Goal: Task Accomplishment & Management: Manage account settings

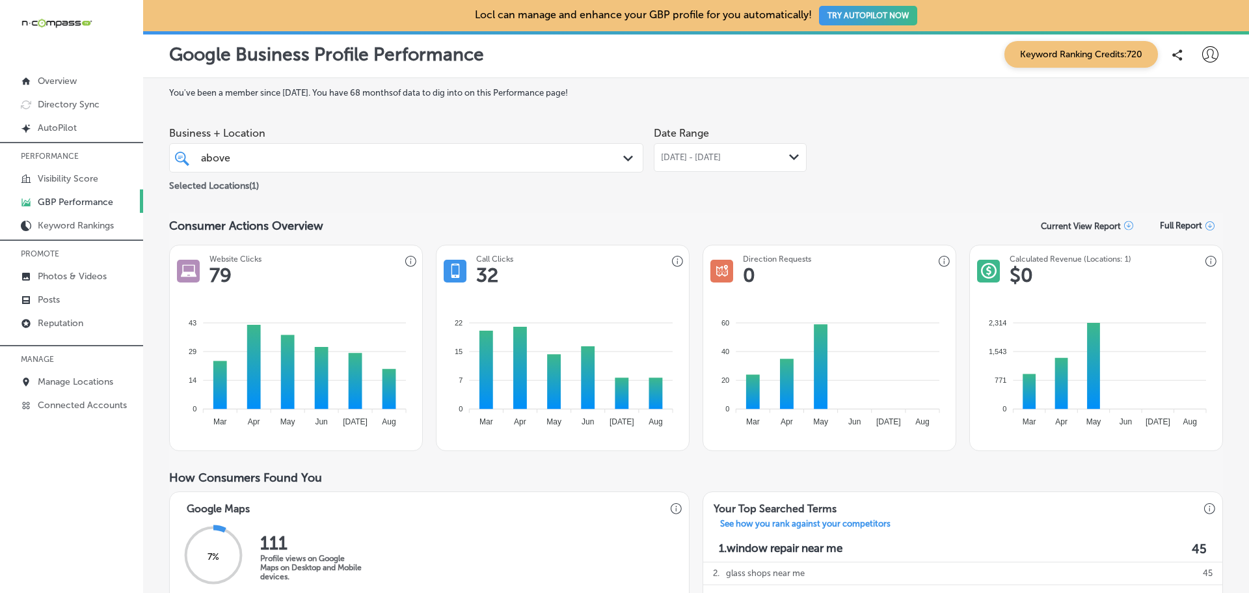
scroll to position [204, 0]
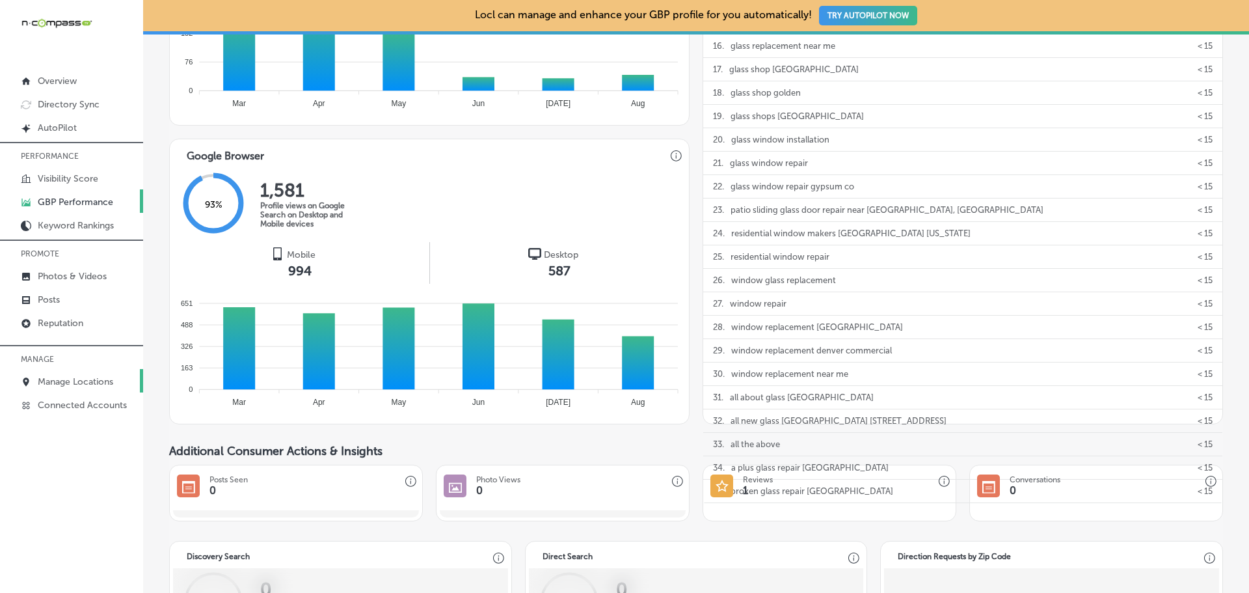
click at [58, 382] on p "Manage Locations" at bounding box center [75, 381] width 75 height 11
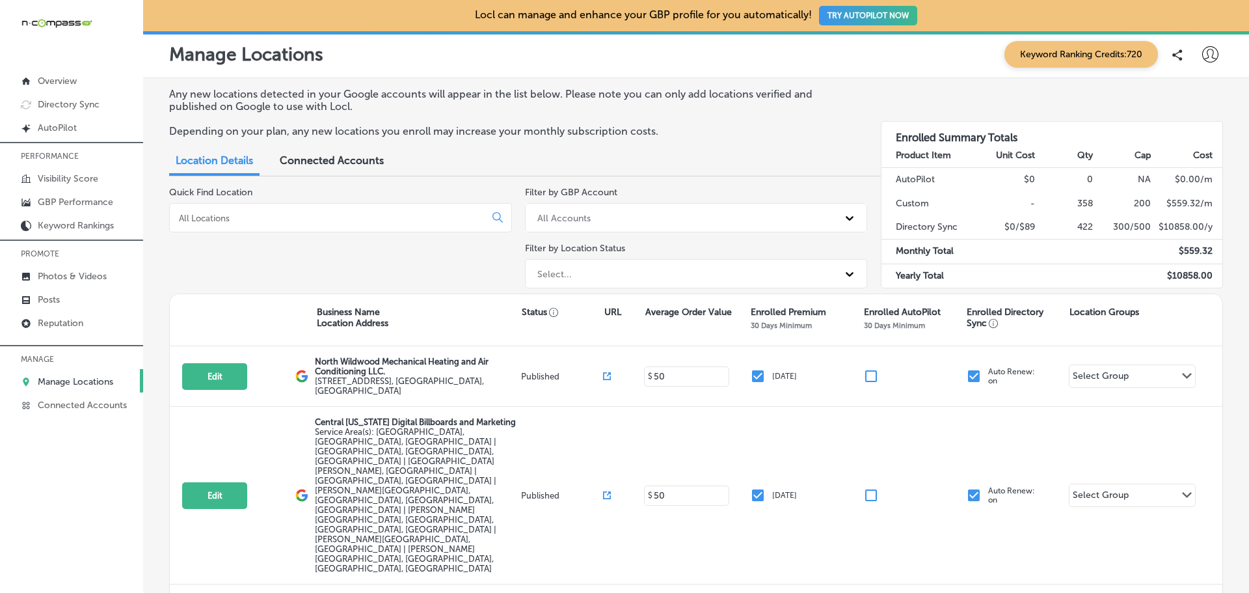
click at [269, 221] on input at bounding box center [330, 218] width 305 height 12
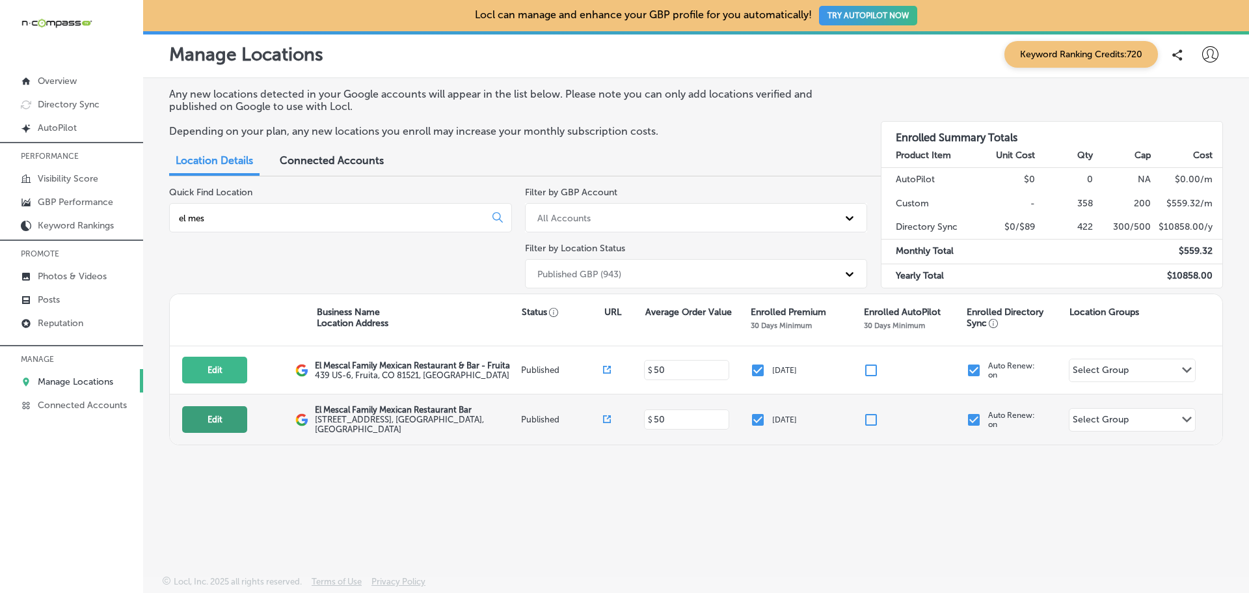
type input "el mes"
click at [206, 418] on button "Edit" at bounding box center [214, 419] width 65 height 27
select select "US"
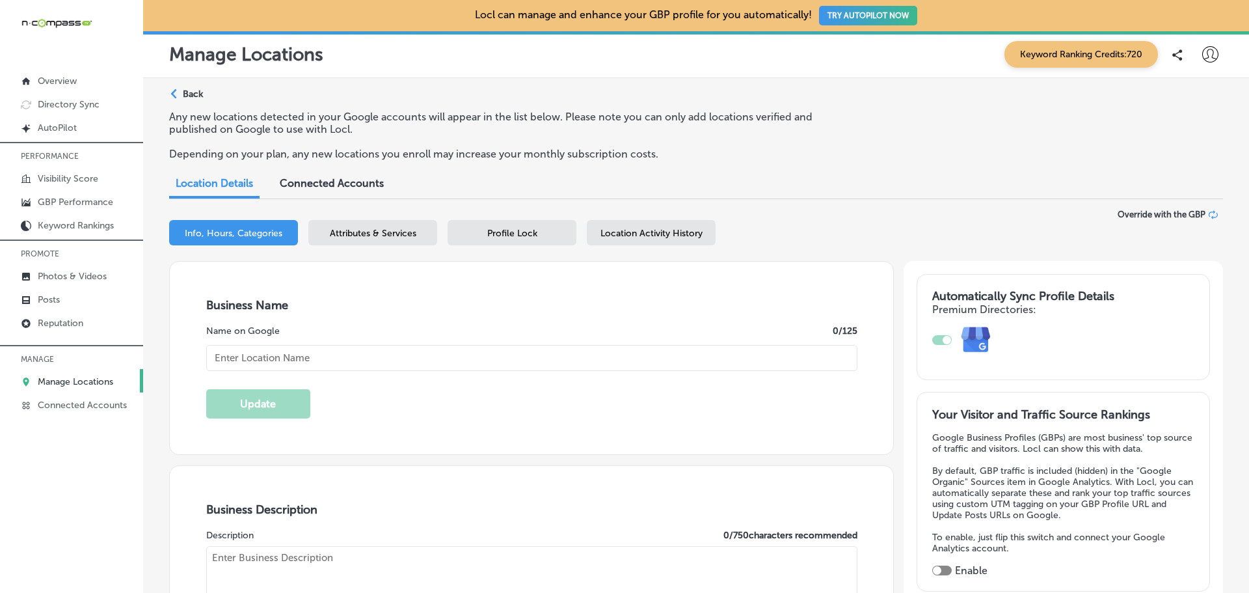
type textarea "El Mescal Family Mexican Restaurant & Bar - [GEOGRAPHIC_DATA] is your friendly …"
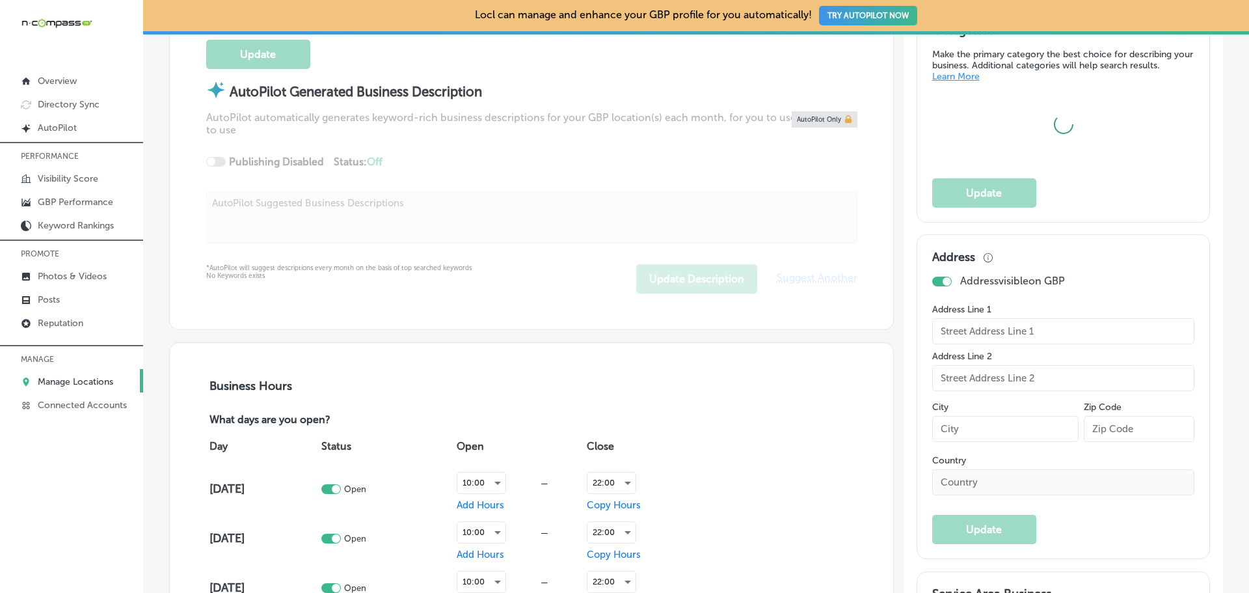
type input "[STREET_ADDRESS]"
type input "[GEOGRAPHIC_DATA]"
type input "81505"
type input "US"
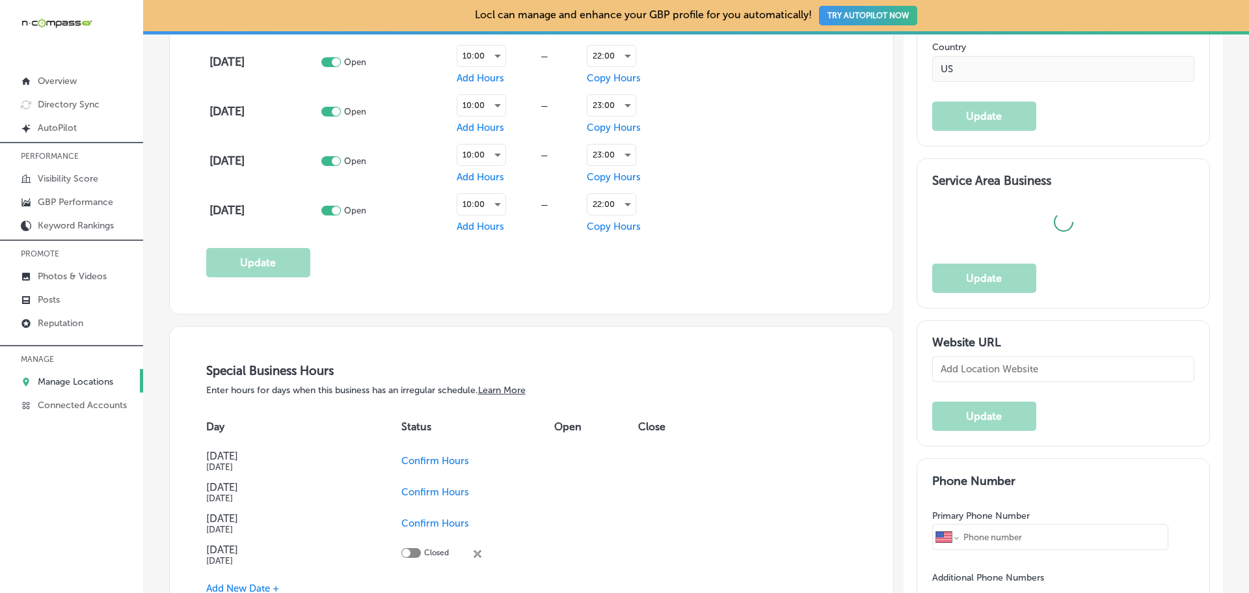
checkbox input "true"
type input "[URL][DOMAIN_NAME]"
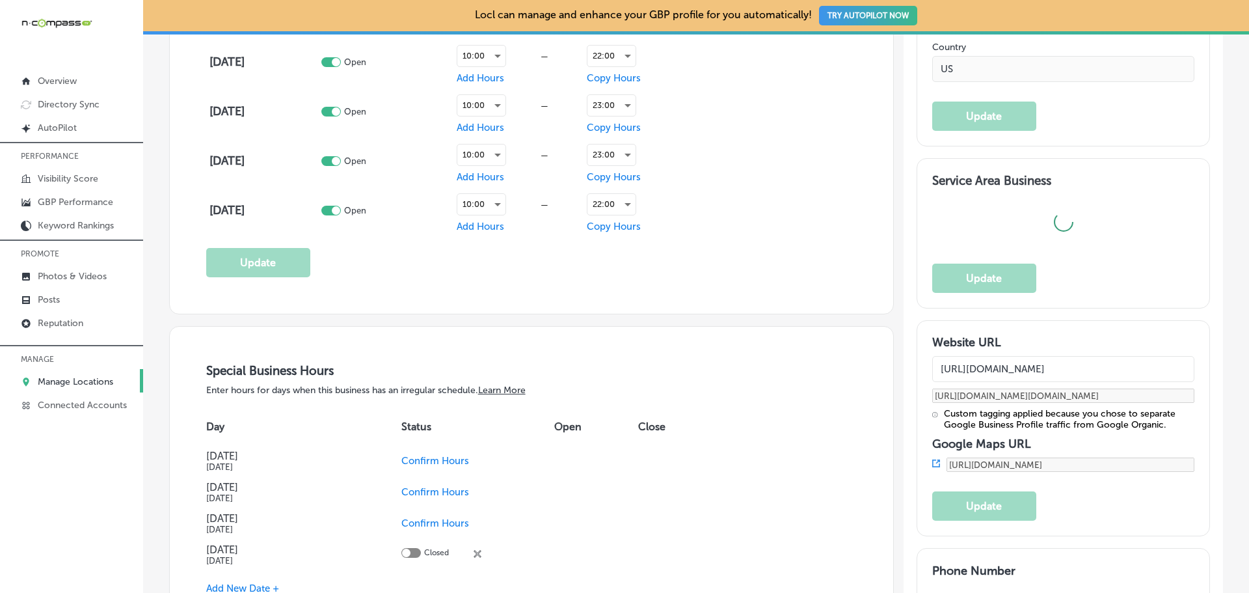
type input "El Mescal Family Mexican Restaurant Bar"
type input "[PHONE_NUMBER]"
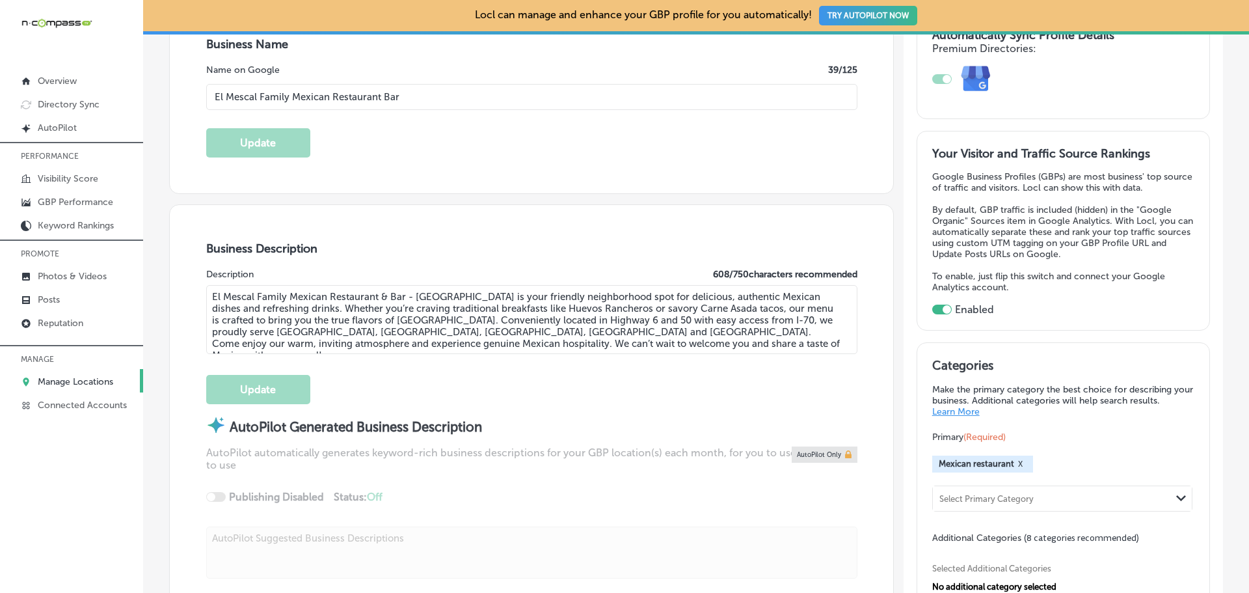
scroll to position [260, 0]
click at [78, 204] on p "GBP Performance" at bounding box center [75, 202] width 75 height 11
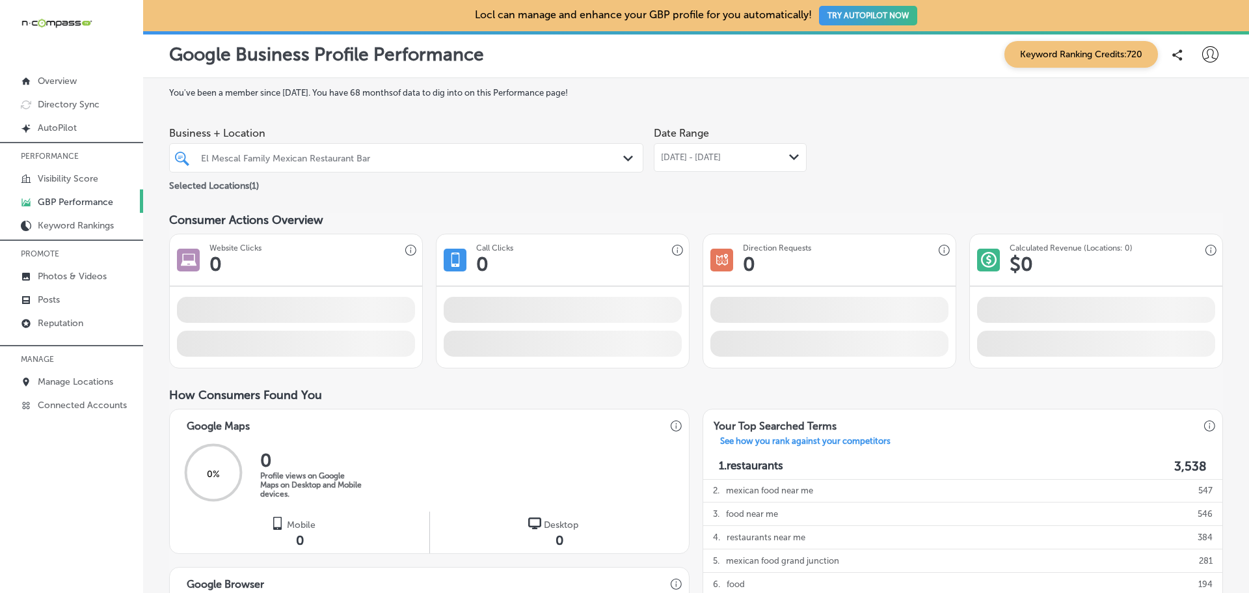
click at [226, 156] on div "El Mescal Family Mexican Restaurant Bar" at bounding box center [413, 157] width 424 height 11
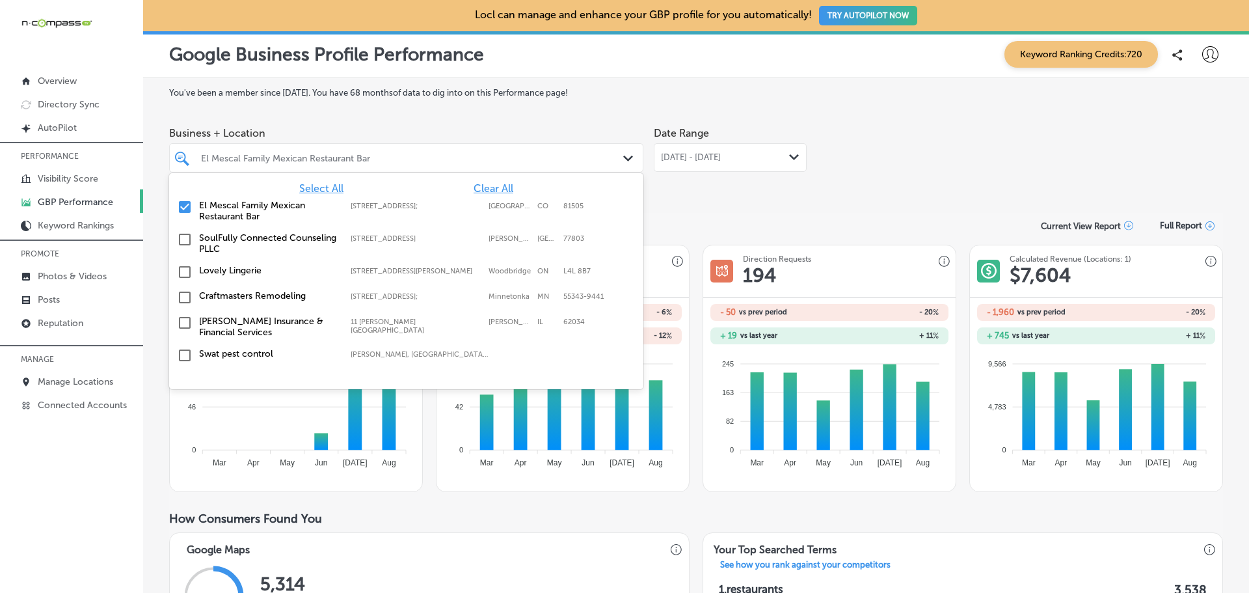
click at [735, 163] on div "[DATE] - [DATE] Path Created with Sketch." at bounding box center [730, 157] width 153 height 29
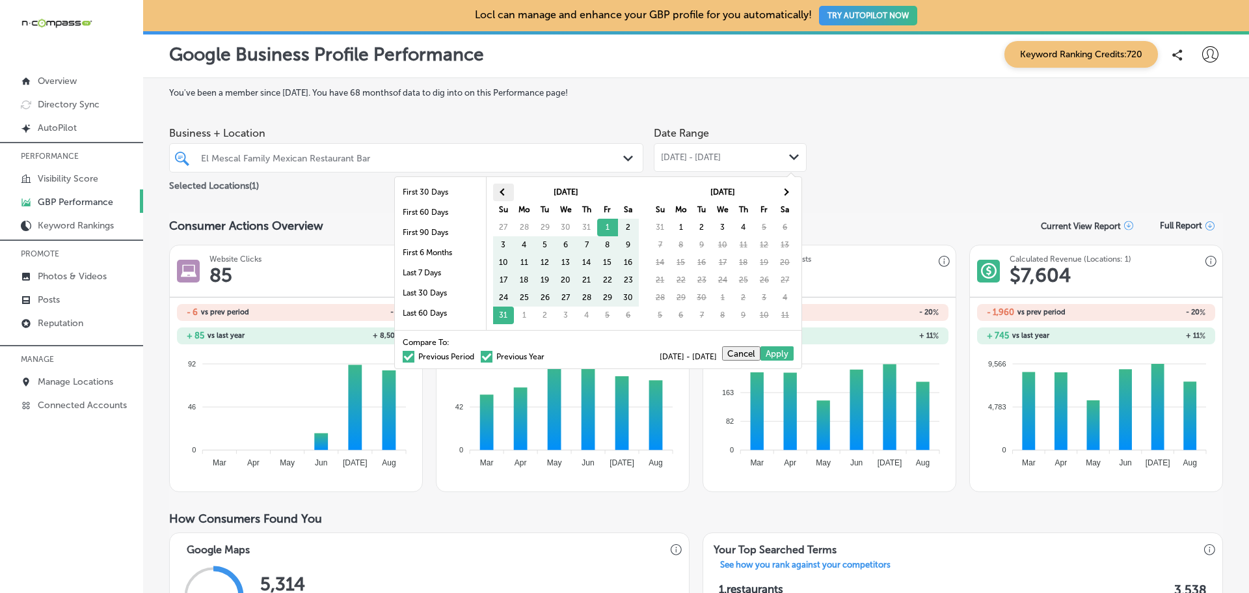
click at [498, 193] on th at bounding box center [503, 193] width 21 height 18
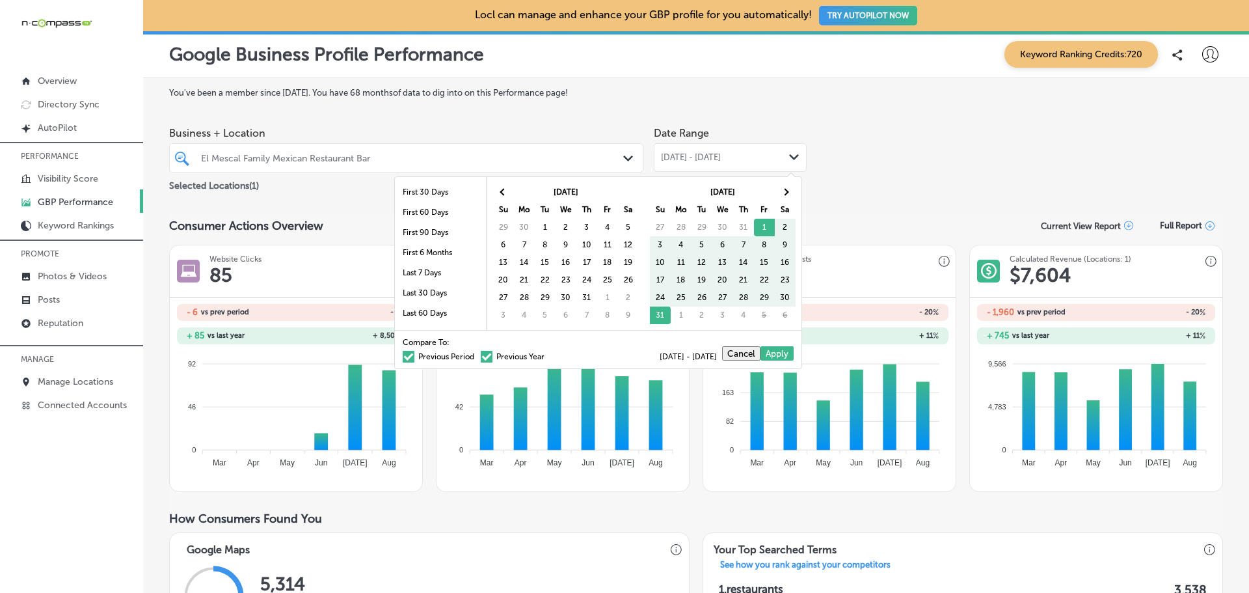
click at [498, 193] on th at bounding box center [503, 193] width 21 height 18
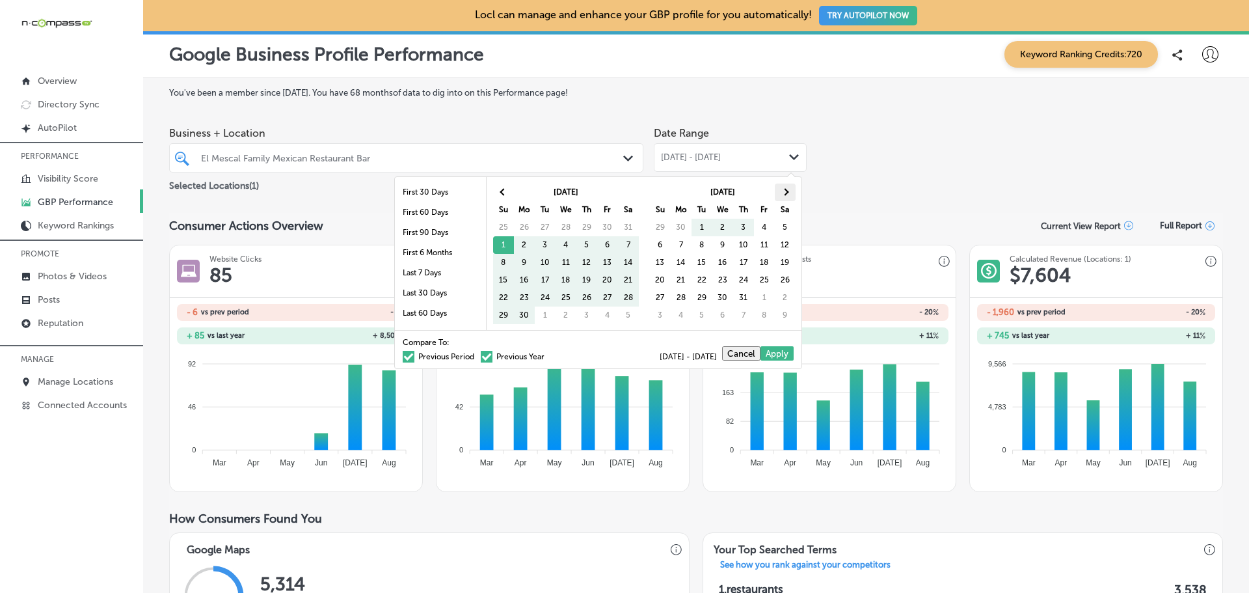
click at [787, 193] on span at bounding box center [785, 191] width 7 height 7
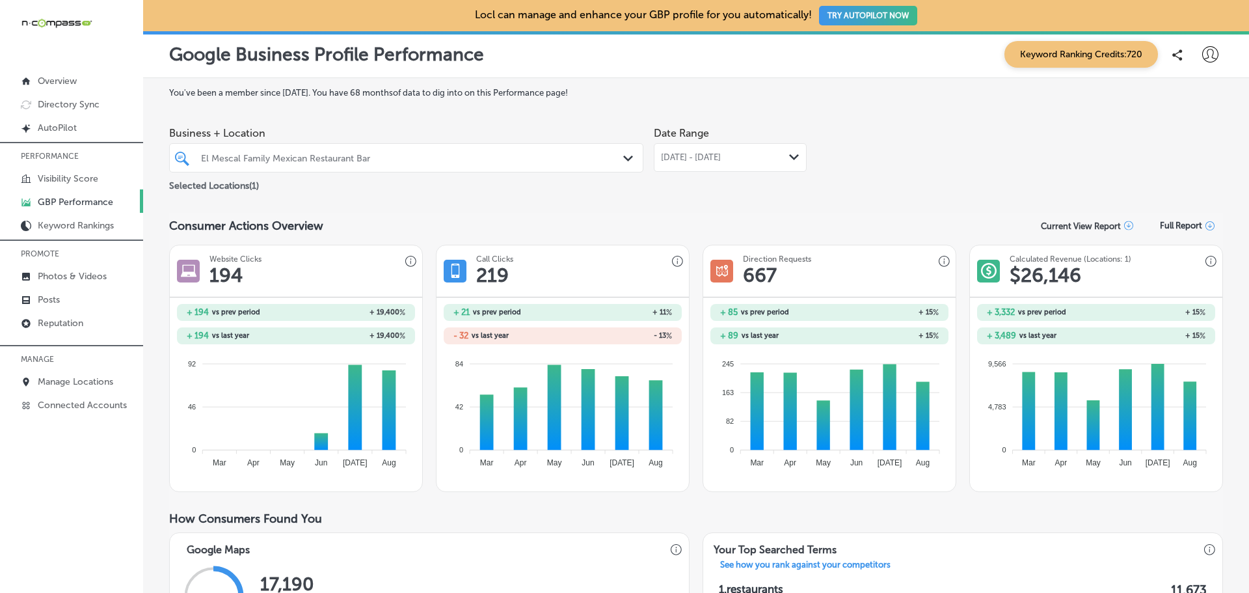
click at [752, 151] on div "[DATE] - [DATE] Path Created with Sketch." at bounding box center [730, 157] width 153 height 29
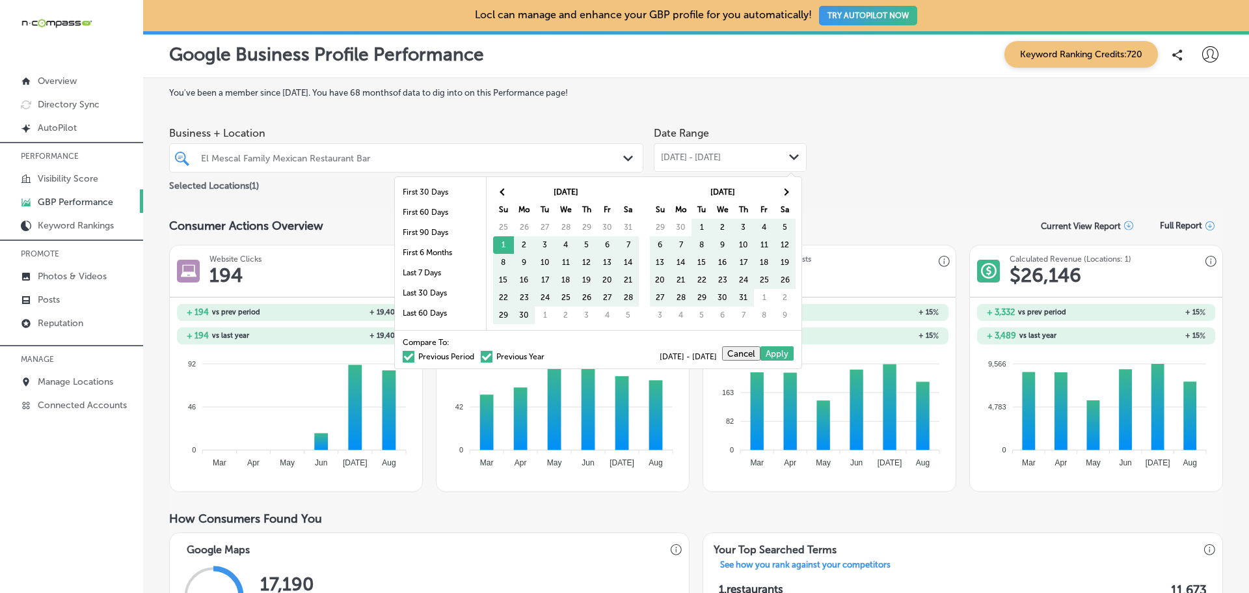
click at [481, 356] on span at bounding box center [487, 357] width 12 height 12
click at [547, 355] on input "Previous Year" at bounding box center [547, 355] width 0 height 0
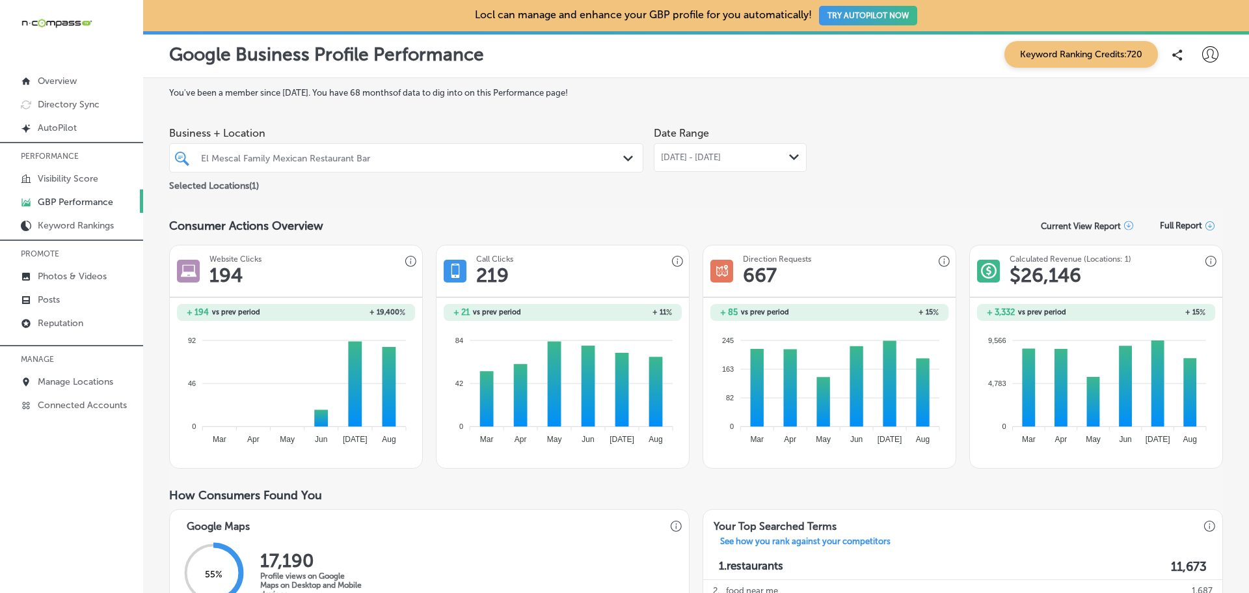
click at [704, 155] on span "[DATE] - [DATE]" at bounding box center [691, 157] width 60 height 10
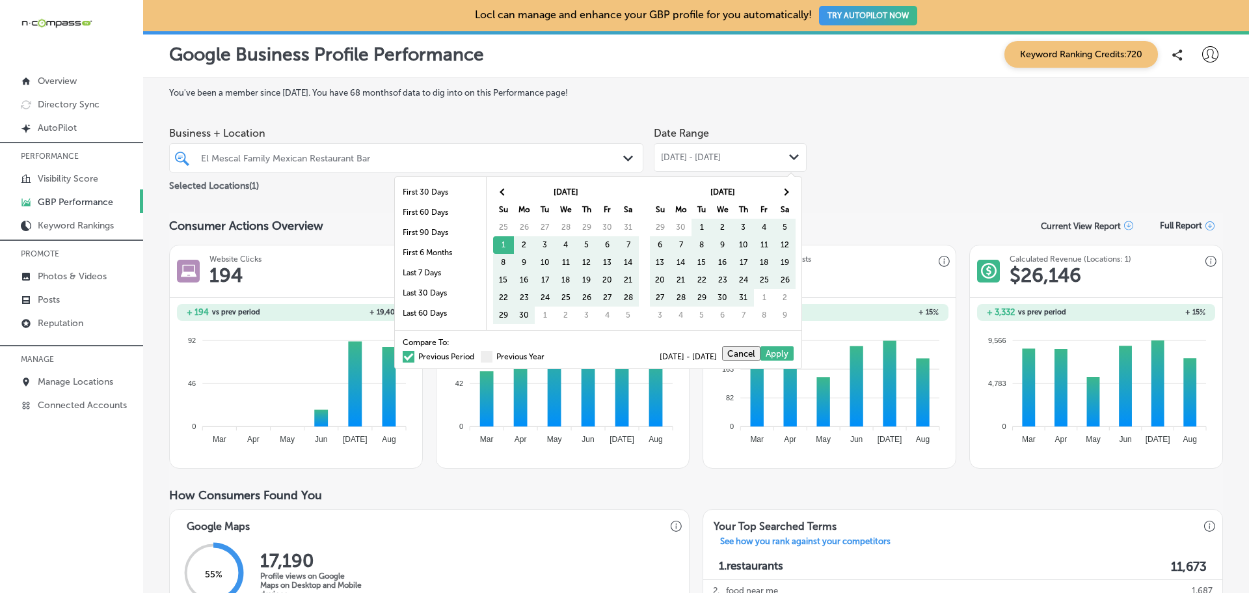
click at [403, 356] on span at bounding box center [409, 357] width 12 height 12
click at [477, 355] on input "Previous Period" at bounding box center [477, 355] width 0 height 0
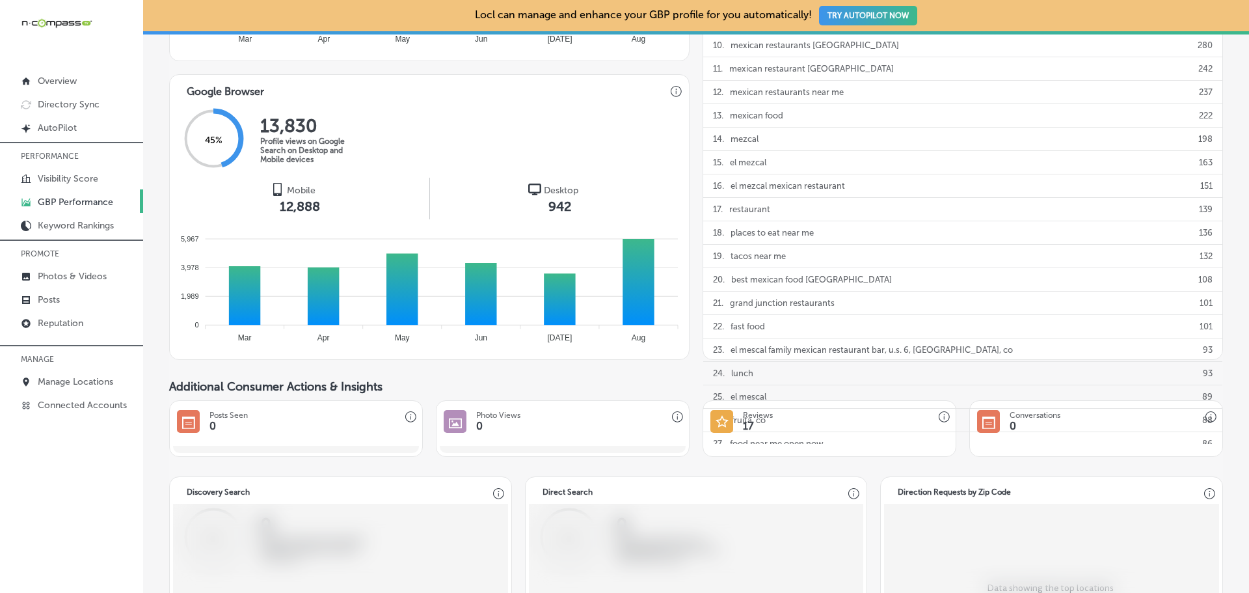
scroll to position [716, 0]
